Goal: Find specific page/section: Find specific page/section

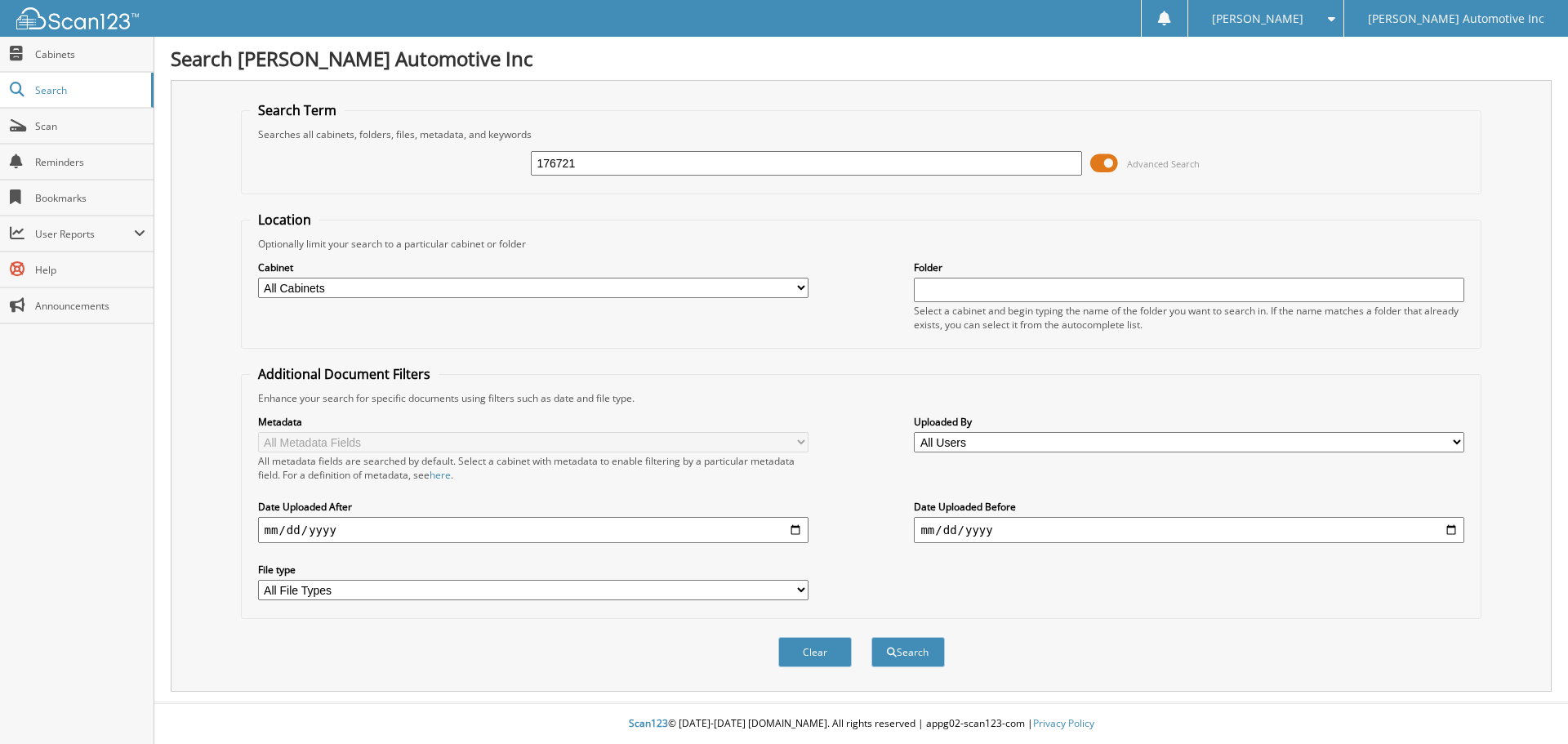
type input "176721"
click at [872, 637] on button "Search" at bounding box center [908, 652] width 73 height 31
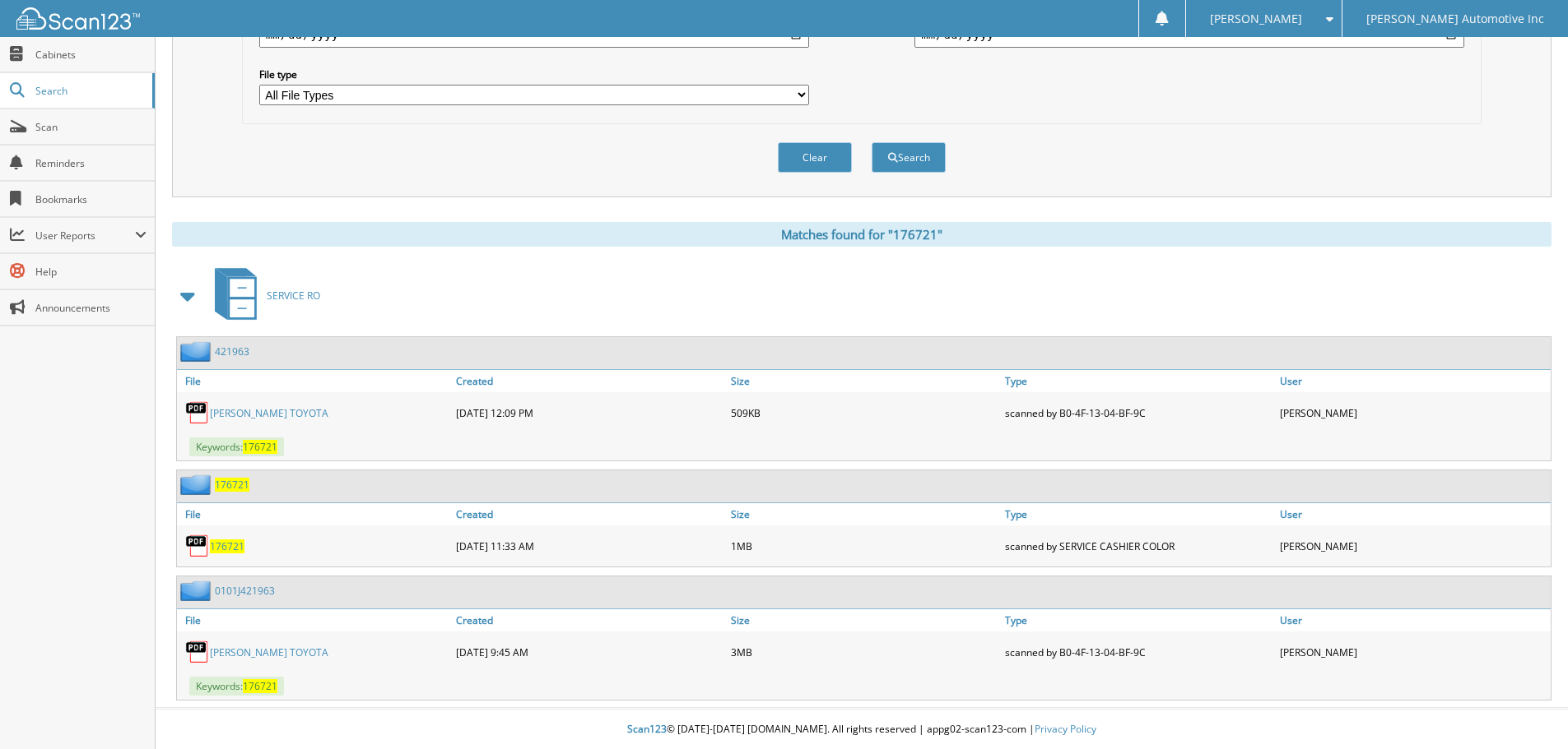
scroll to position [501, 0]
click at [286, 415] on link "[PERSON_NAME] TOYOTA" at bounding box center [269, 412] width 119 height 14
click at [241, 659] on div "PETERSON TOYOTA" at bounding box center [314, 651] width 275 height 33
click at [245, 653] on link "PETERSON TOYOTA" at bounding box center [269, 651] width 119 height 14
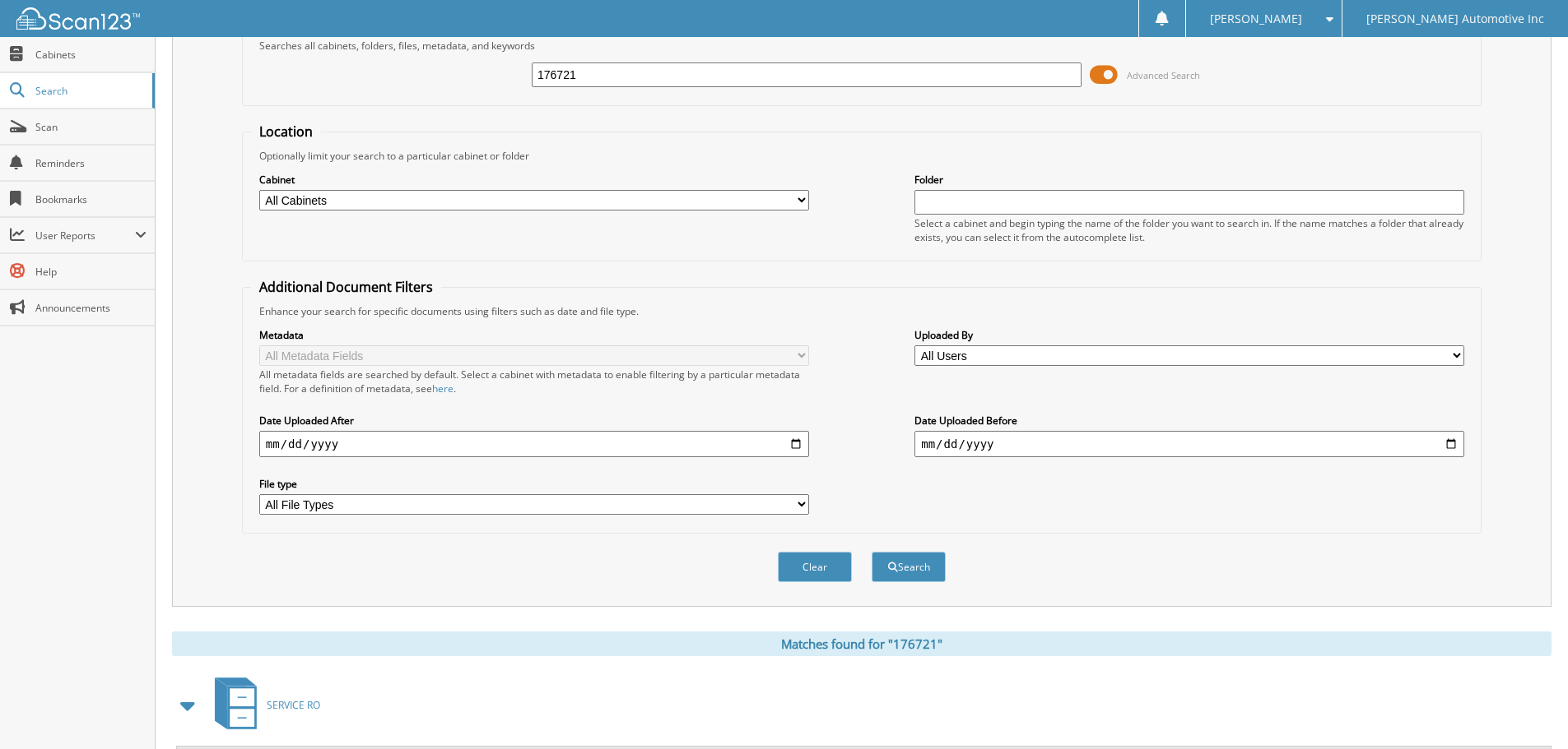
scroll to position [0, 0]
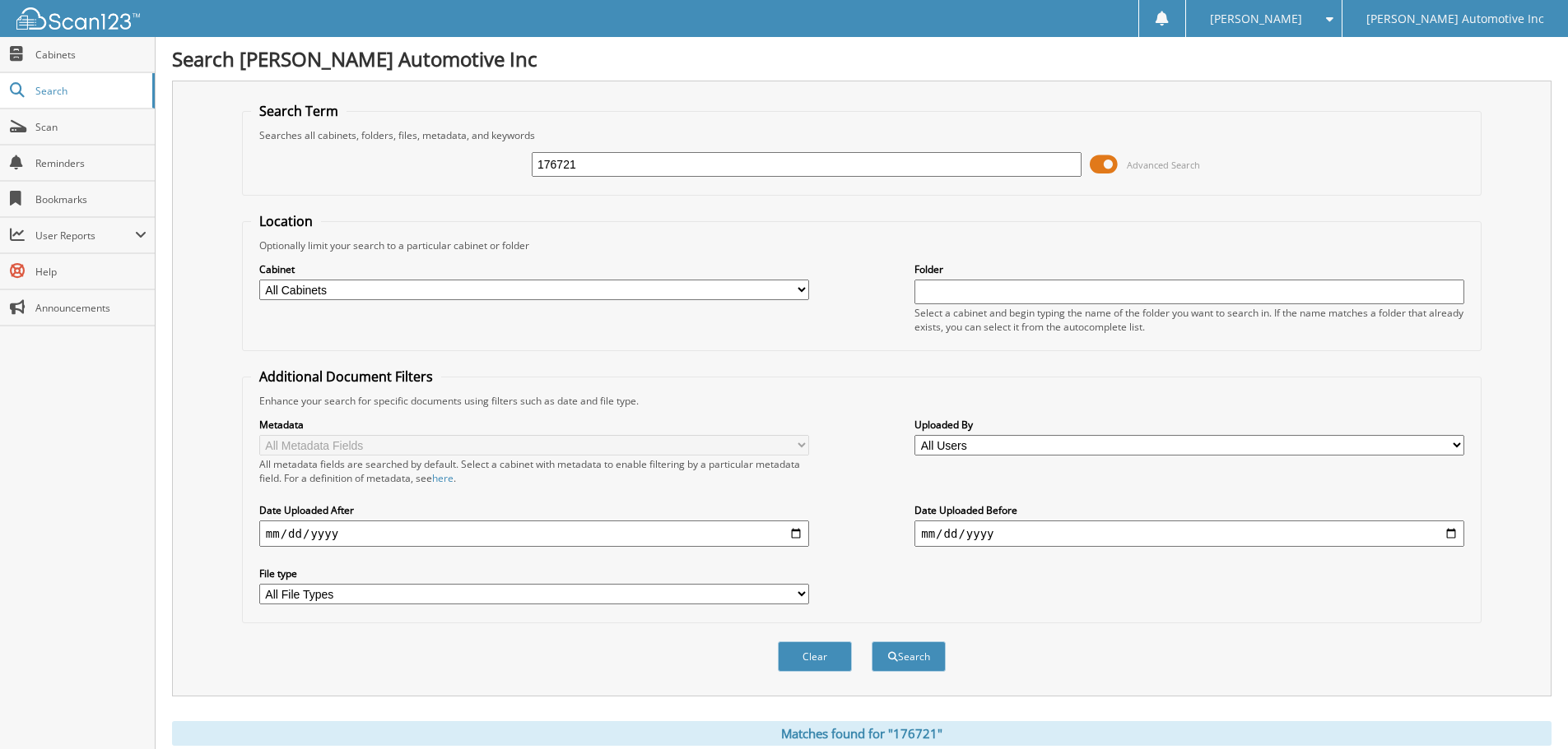
drag, startPoint x: 606, startPoint y: 155, endPoint x: 451, endPoint y: 144, distance: 155.4
click at [451, 144] on div "176721 Advanced Search" at bounding box center [862, 164] width 1221 height 45
type input "035136"
click at [872, 642] on button "Search" at bounding box center [908, 657] width 74 height 31
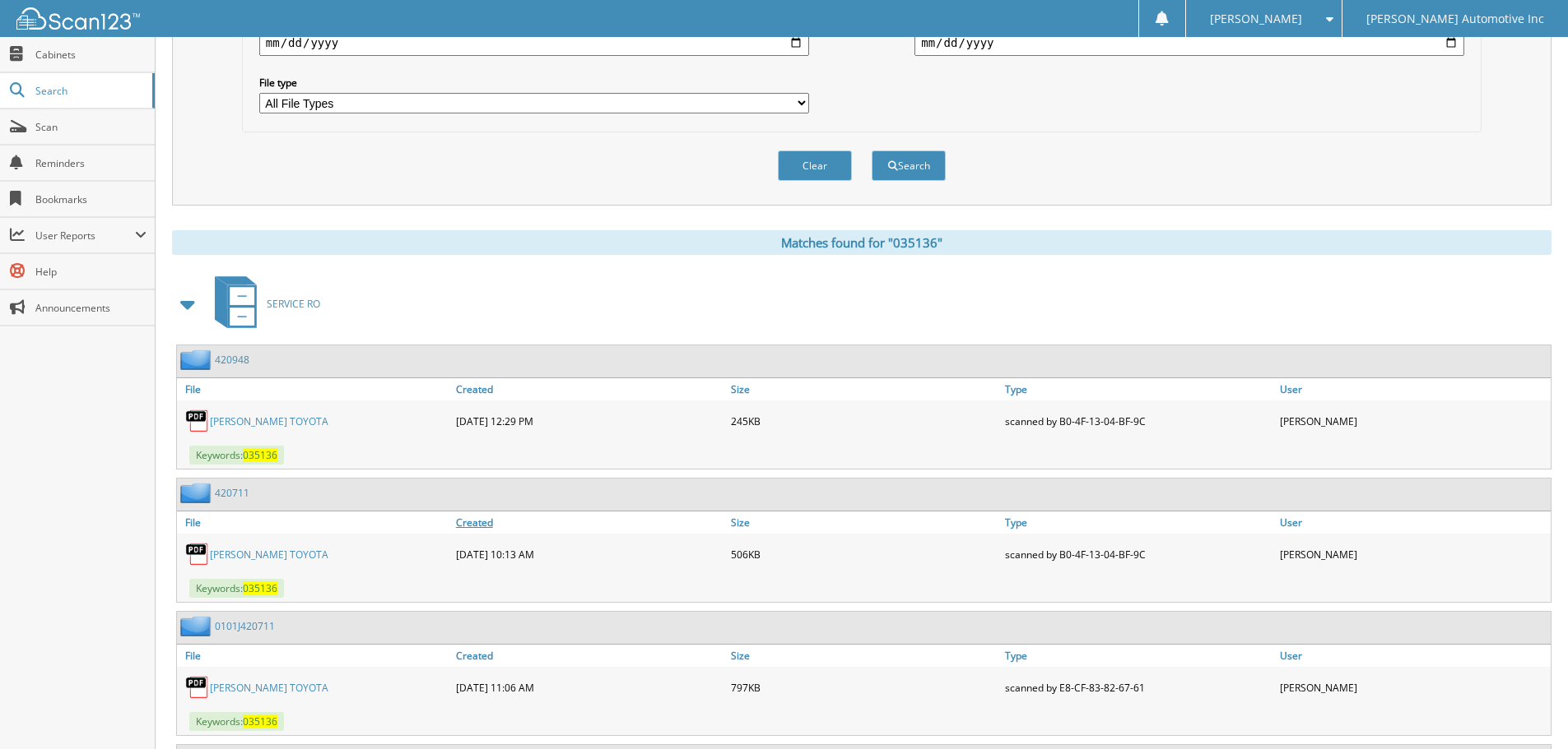
scroll to position [658, 0]
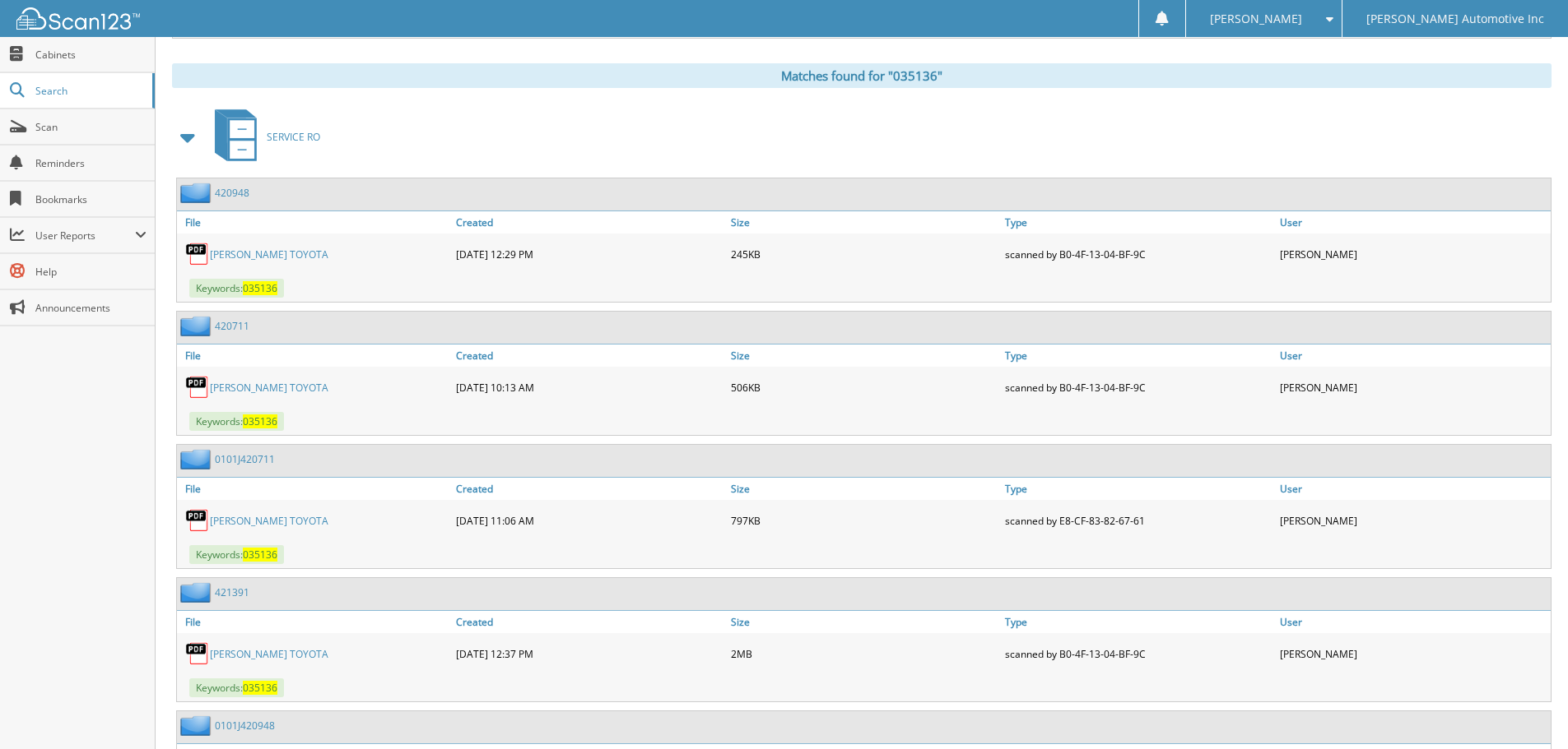
click at [283, 252] on link "[PERSON_NAME] TOYOTA" at bounding box center [269, 254] width 119 height 14
click at [275, 387] on link "PETERSON TOYOTA" at bounding box center [269, 388] width 119 height 14
click at [218, 520] on link "PETERSON TOYOTA" at bounding box center [269, 520] width 119 height 14
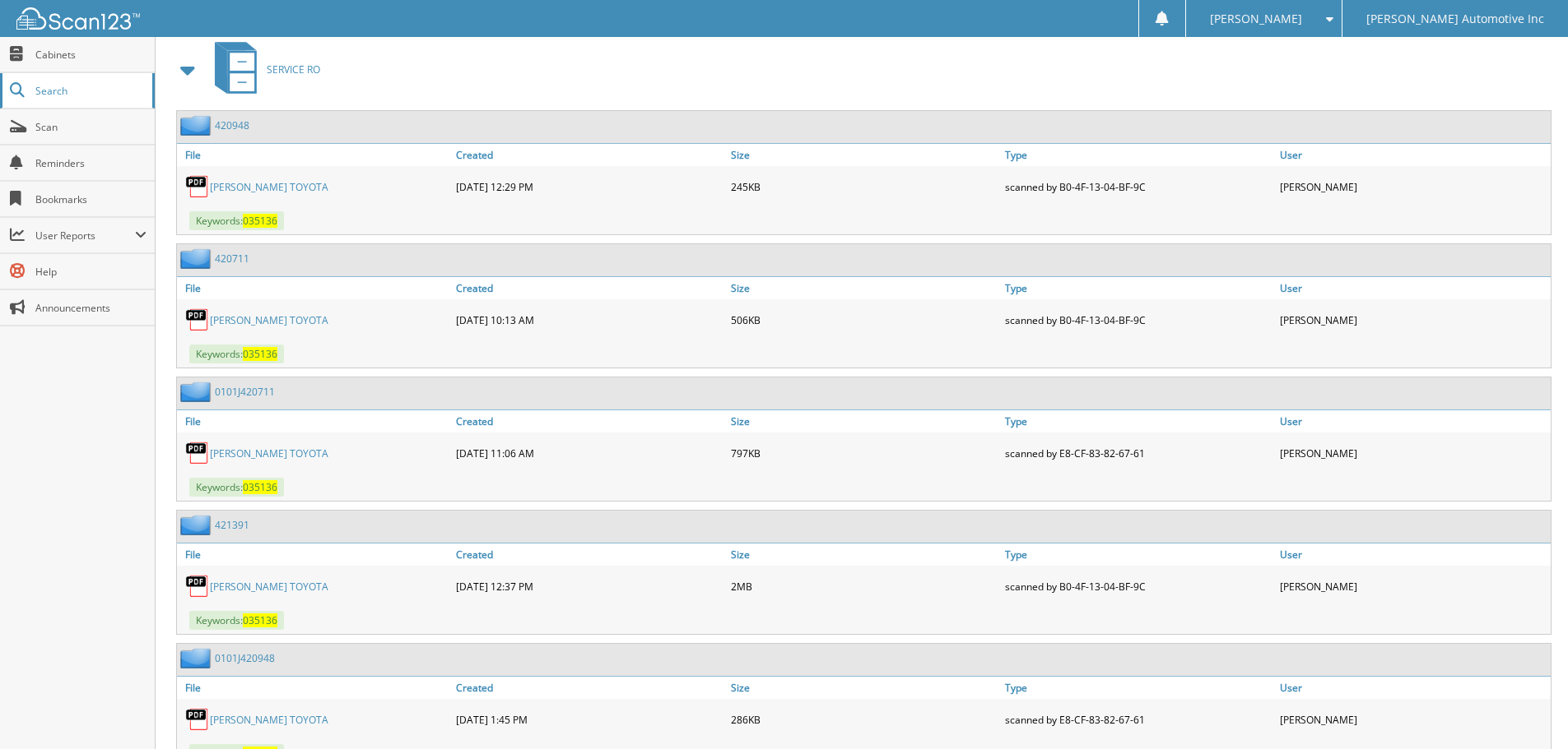
scroll to position [681, 0]
